Goal: Navigation & Orientation: Find specific page/section

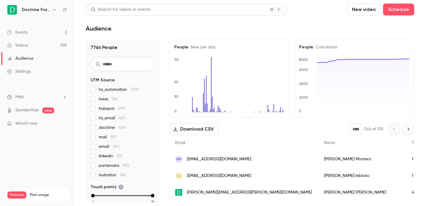
click at [52, 9] on icon "button" at bounding box center [54, 9] width 5 height 5
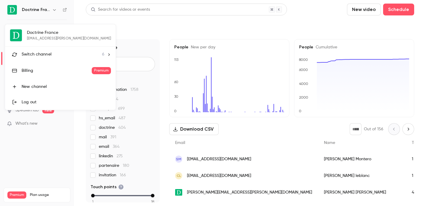
click at [45, 54] on span "Switch channel" at bounding box center [37, 54] width 30 height 6
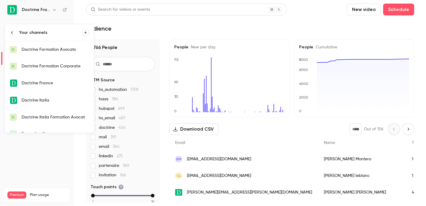
click at [55, 51] on div "Doctrine Formation Avocats" at bounding box center [56, 49] width 68 height 6
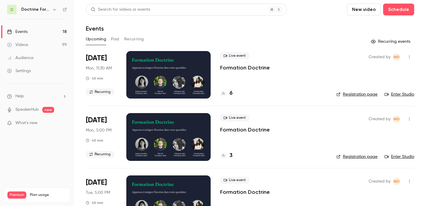
click at [114, 39] on button "Past" at bounding box center [115, 38] width 9 height 9
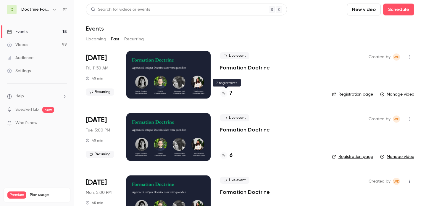
click at [226, 95] on div at bounding box center [223, 93] width 7 height 7
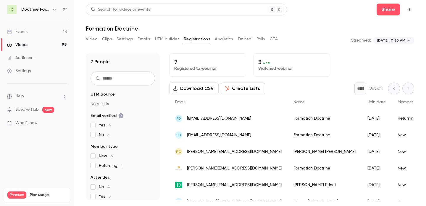
click at [211, 121] on span "[EMAIL_ADDRESS][DOMAIN_NAME]" at bounding box center [219, 118] width 64 height 6
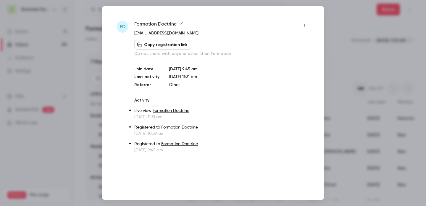
click at [339, 56] on div at bounding box center [213, 103] width 426 height 206
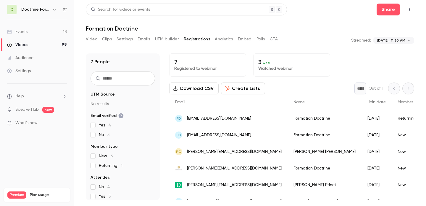
click at [207, 133] on span "[EMAIL_ADDRESS][DOMAIN_NAME]" at bounding box center [219, 135] width 64 height 6
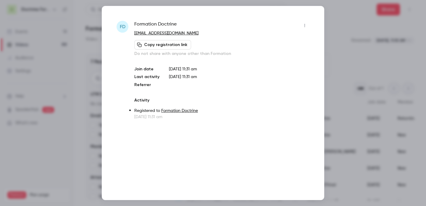
click at [350, 51] on div at bounding box center [213, 103] width 426 height 206
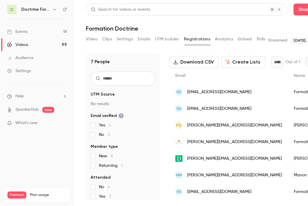
scroll to position [26, 0]
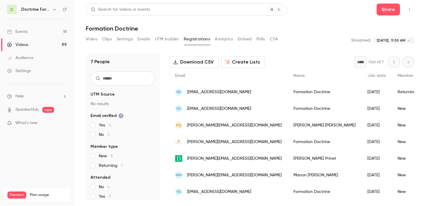
click at [288, 126] on div "[PERSON_NAME]" at bounding box center [325, 125] width 74 height 17
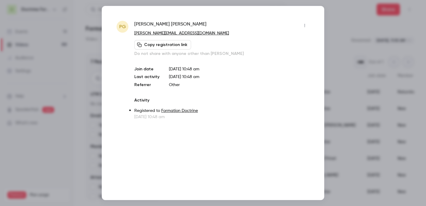
click at [347, 65] on div at bounding box center [213, 103] width 426 height 206
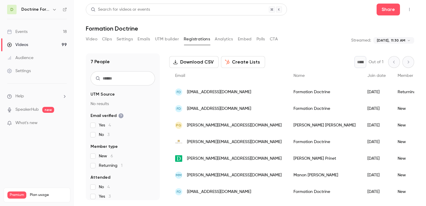
click at [213, 145] on div "[PERSON_NAME][EMAIL_ADDRESS][DOMAIN_NAME]" at bounding box center [228, 141] width 118 height 17
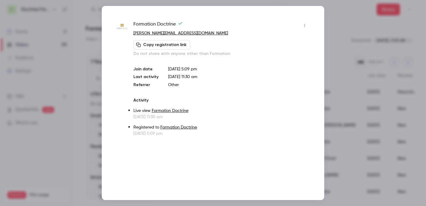
click at [343, 46] on div at bounding box center [213, 103] width 426 height 206
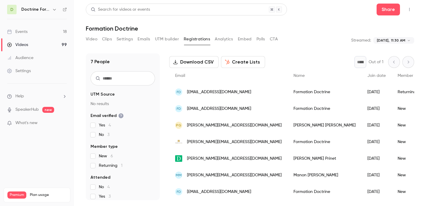
click at [205, 174] on span "[PERSON_NAME][EMAIL_ADDRESS][DOMAIN_NAME]" at bounding box center [234, 175] width 95 height 6
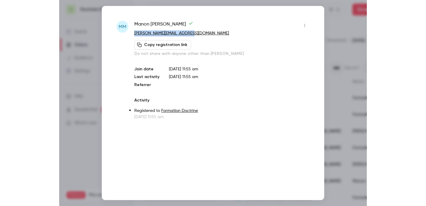
scroll to position [32, 0]
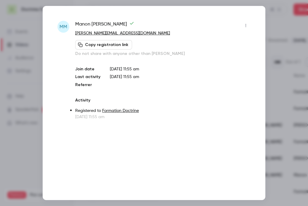
click at [272, 20] on div at bounding box center [154, 103] width 308 height 206
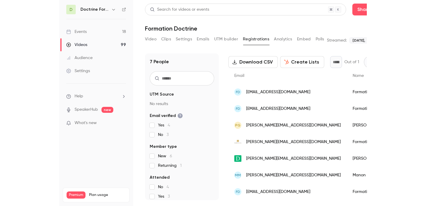
scroll to position [26, 0]
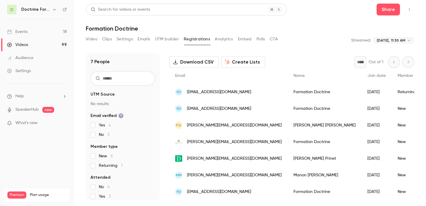
click at [217, 191] on span "[EMAIL_ADDRESS][DOMAIN_NAME]" at bounding box center [219, 191] width 64 height 6
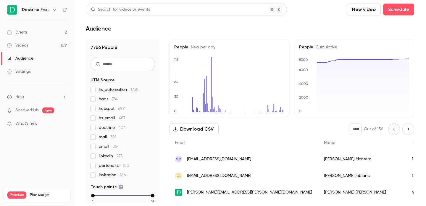
click at [54, 9] on icon "button" at bounding box center [54, 9] width 5 height 5
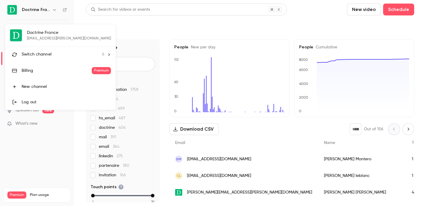
click at [48, 49] on li "Switch channel 6" at bounding box center [60, 54] width 111 height 16
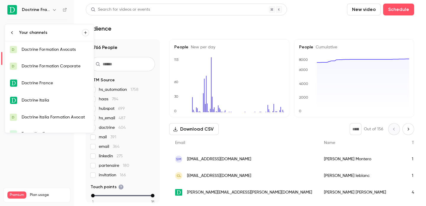
click at [61, 54] on link "D Doctrine Formation Avocats" at bounding box center [49, 49] width 89 height 17
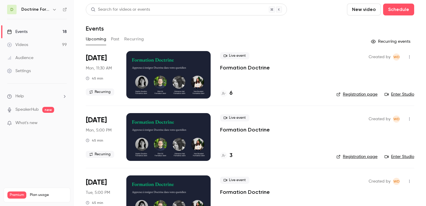
click at [113, 40] on button "Past" at bounding box center [115, 38] width 9 height 9
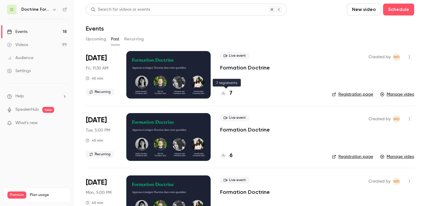
click at [227, 94] on div at bounding box center [223, 93] width 7 height 7
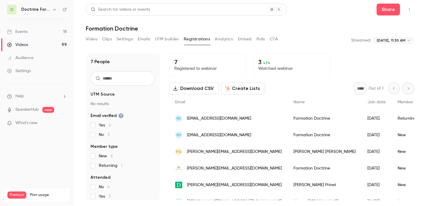
scroll to position [26, 0]
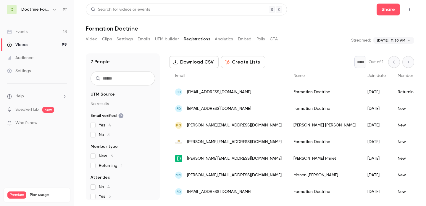
click at [211, 190] on span "[EMAIL_ADDRESS][DOMAIN_NAME]" at bounding box center [219, 191] width 64 height 6
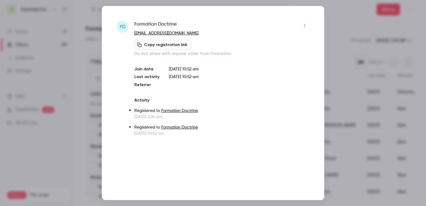
click at [353, 82] on div at bounding box center [213, 103] width 426 height 206
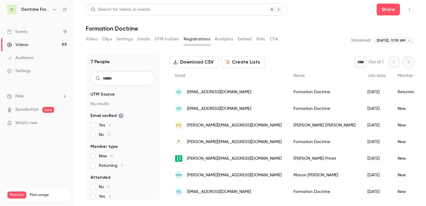
click at [54, 9] on icon "button" at bounding box center [54, 9] width 5 height 5
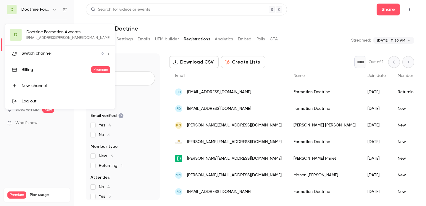
click at [51, 55] on div "Switch channel 6" at bounding box center [63, 53] width 82 height 6
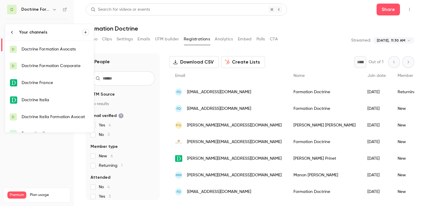
click at [53, 68] on div "Doctrine Formation Corporate" at bounding box center [56, 66] width 68 height 6
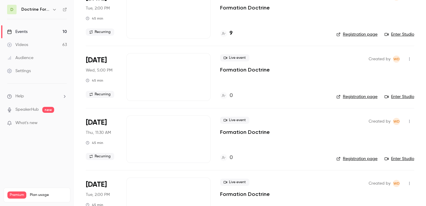
scroll to position [299, 0]
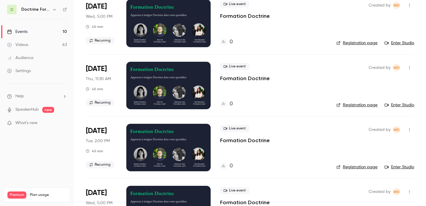
click at [53, 9] on icon "button" at bounding box center [54, 9] width 5 height 5
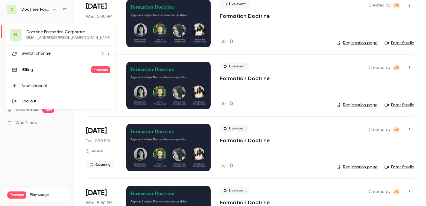
click at [47, 51] on span "Switch channel" at bounding box center [37, 53] width 30 height 6
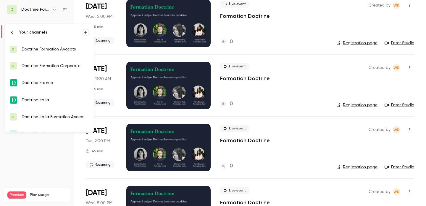
click at [47, 51] on div "Doctrine Formation Avocats" at bounding box center [56, 49] width 68 height 6
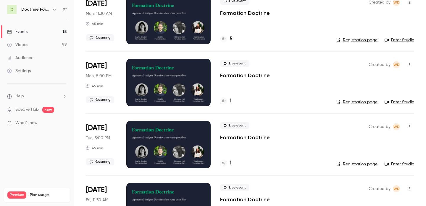
scroll to position [404, 0]
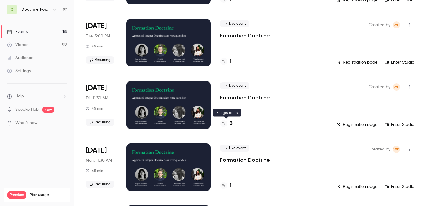
click at [228, 122] on div "3" at bounding box center [226, 123] width 12 height 8
